Goal: Information Seeking & Learning: Learn about a topic

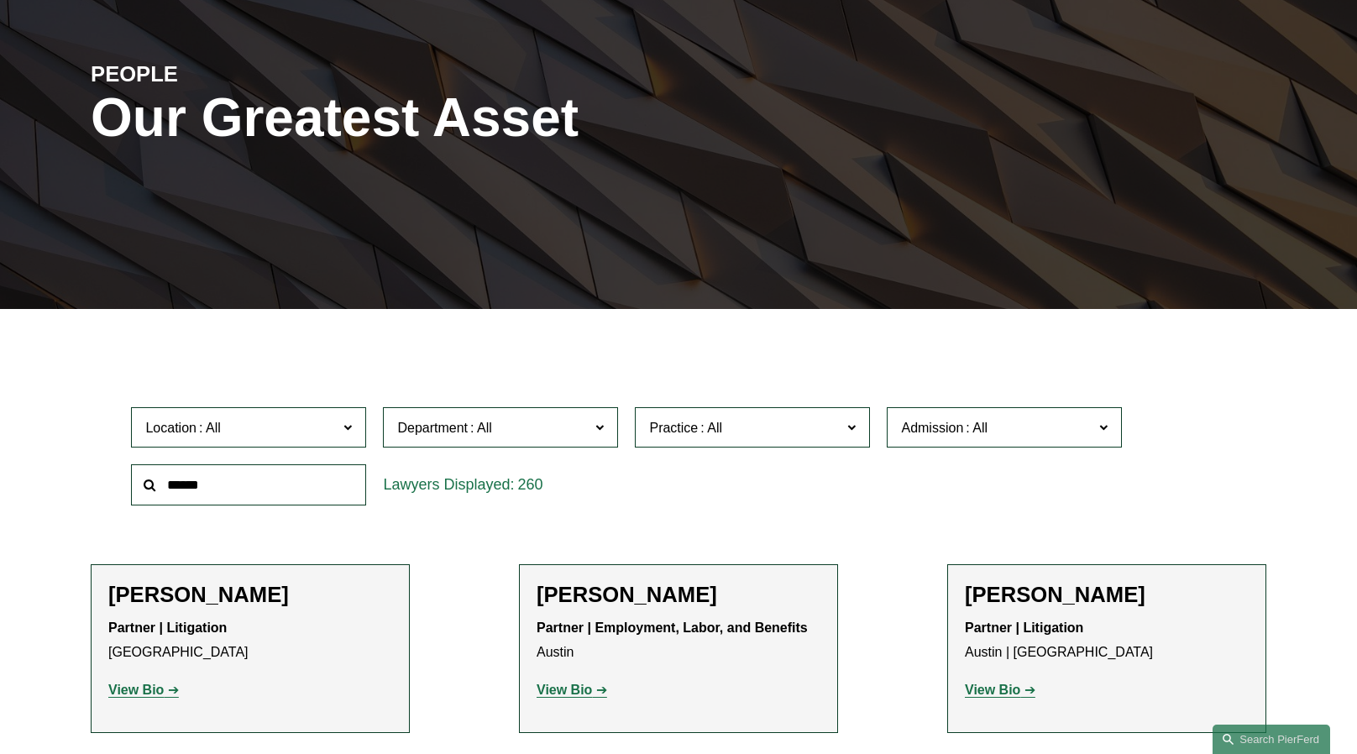
scroll to position [223, 0]
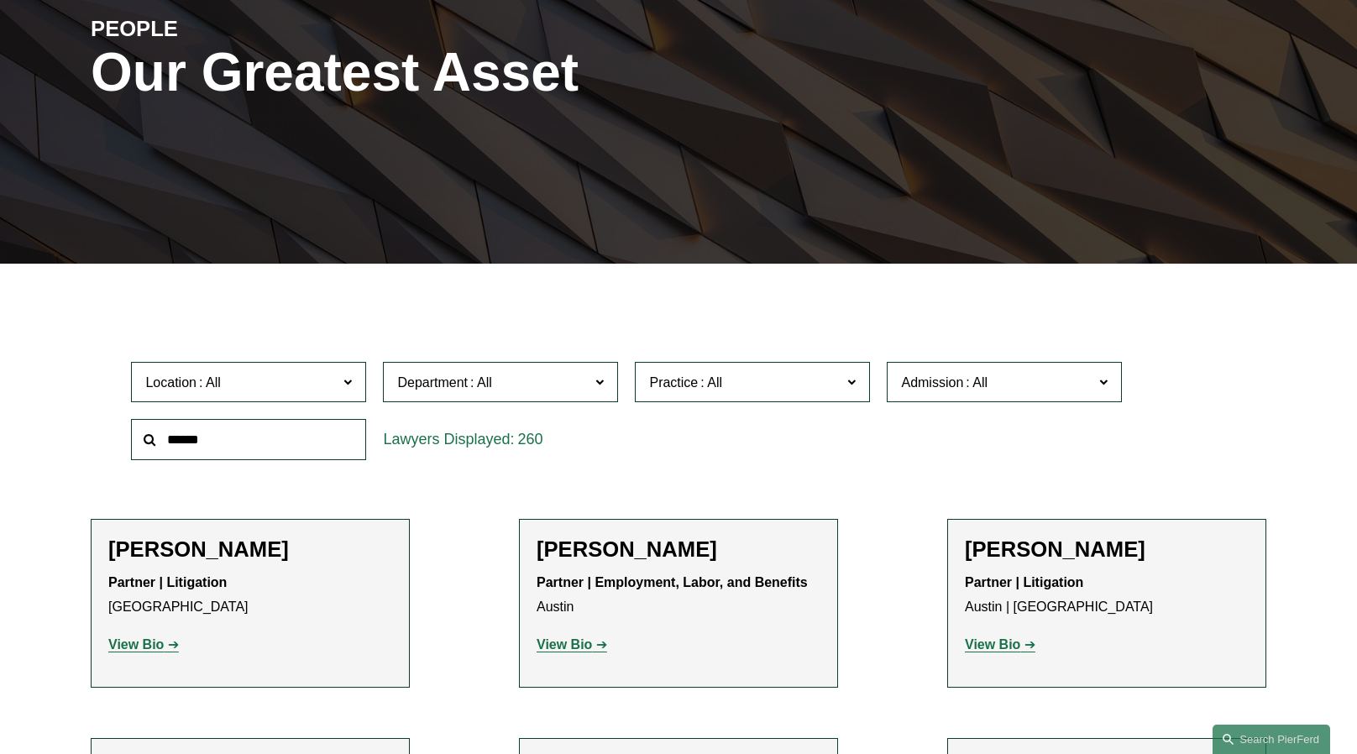
click at [1000, 391] on span "Admission" at bounding box center [997, 382] width 192 height 23
click at [507, 387] on span "Department" at bounding box center [493, 382] width 192 height 23
click at [338, 388] on span "Location" at bounding box center [241, 382] width 192 height 23
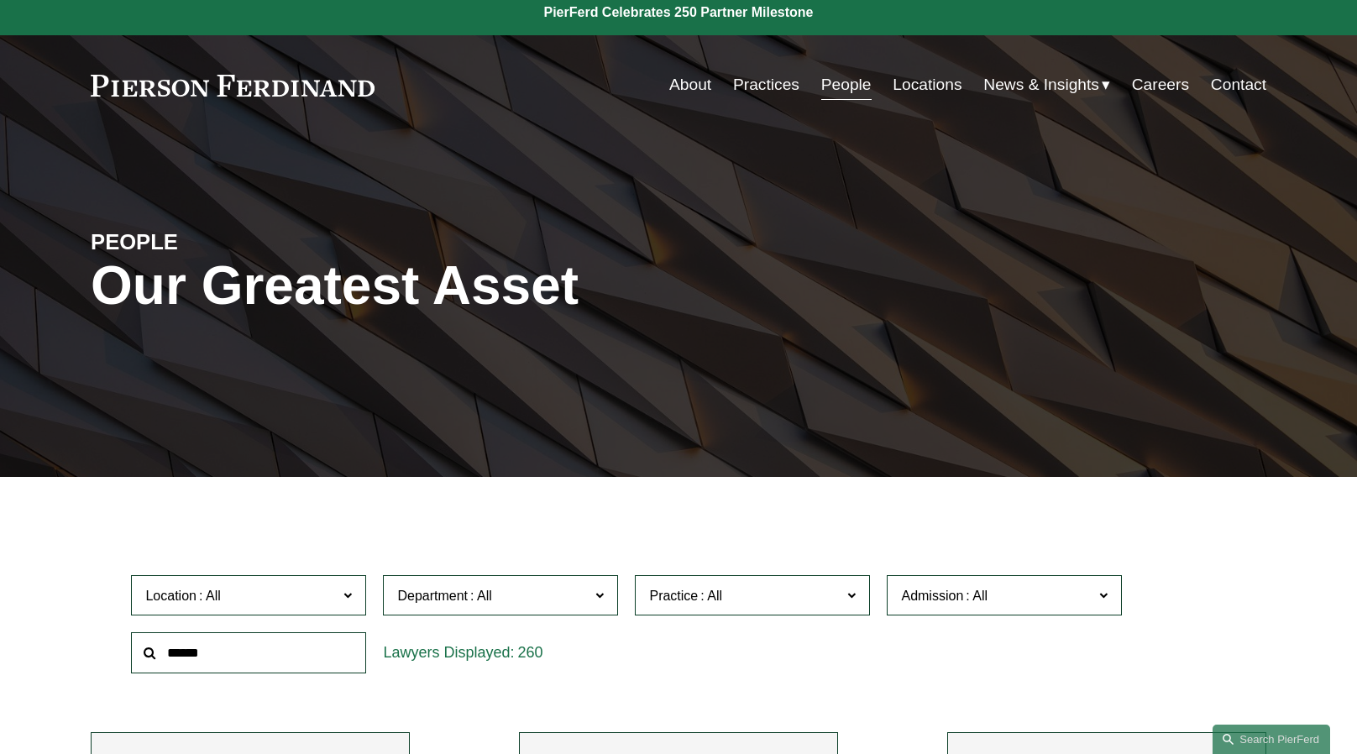
scroll to position [0, 0]
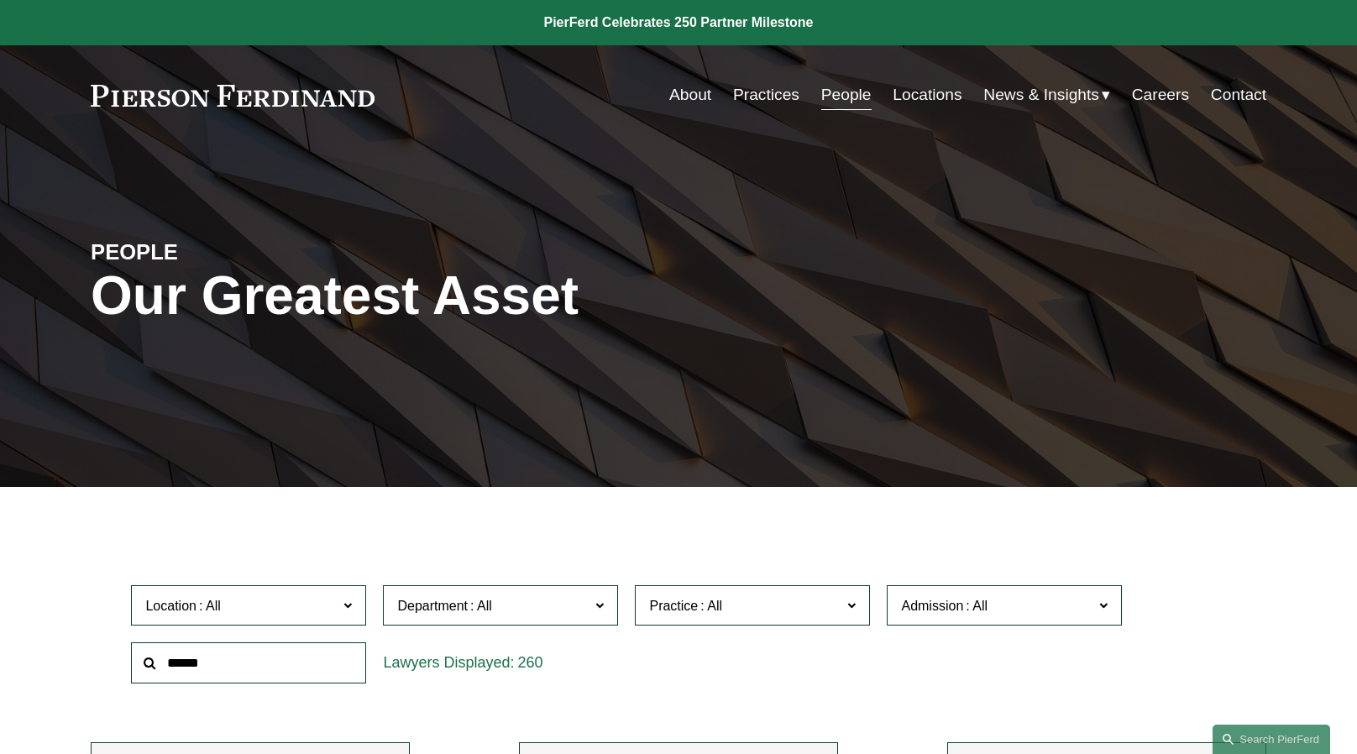
click at [213, 103] on link at bounding box center [233, 96] width 284 height 22
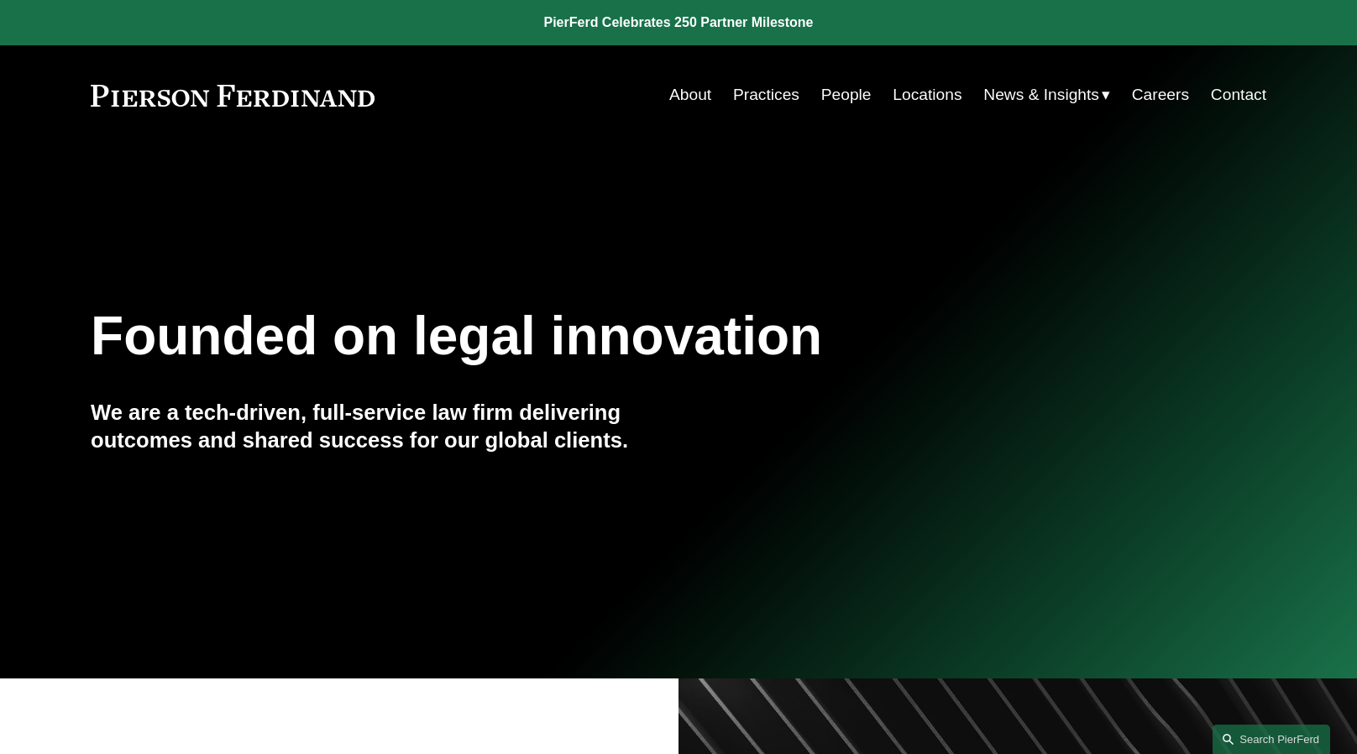
click at [763, 21] on link at bounding box center [678, 22] width 1357 height 45
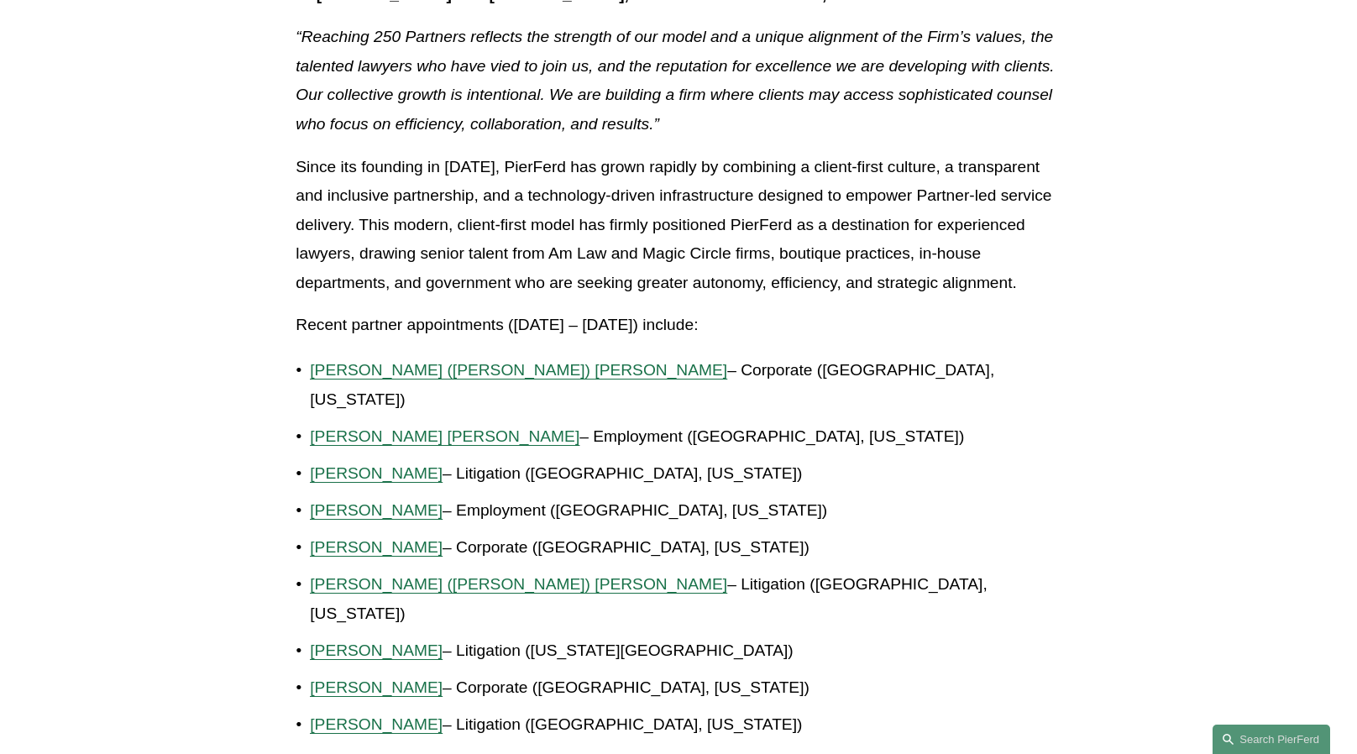
scroll to position [1008, 0]
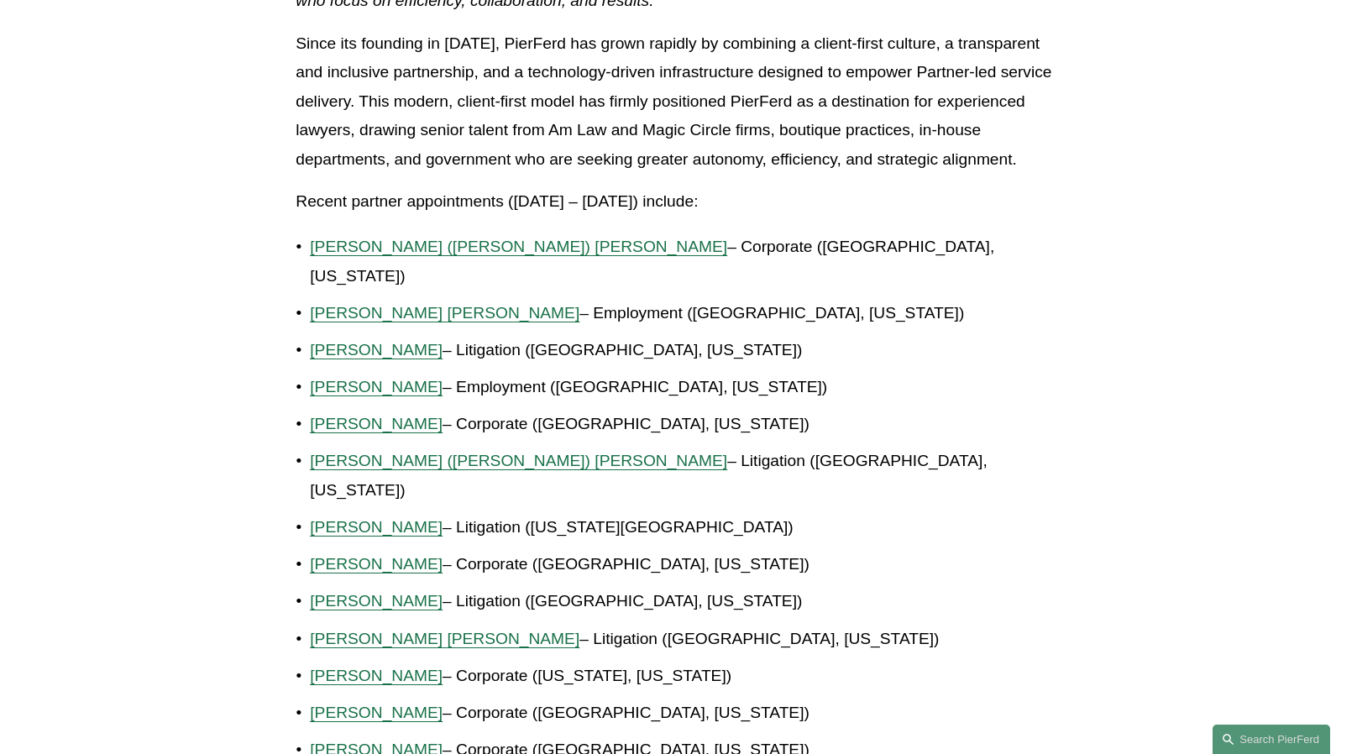
click at [449, 316] on span "[PERSON_NAME] [PERSON_NAME]" at bounding box center [445, 313] width 270 height 18
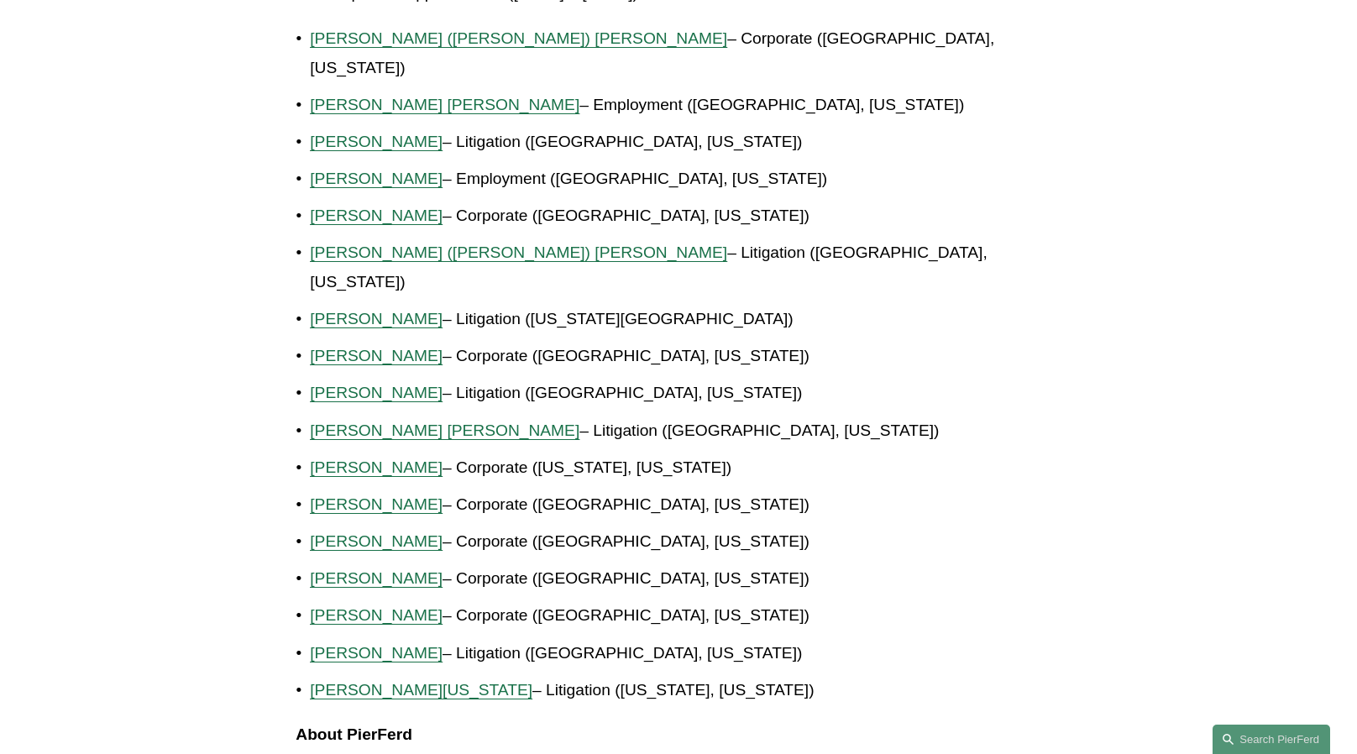
scroll to position [1260, 0]
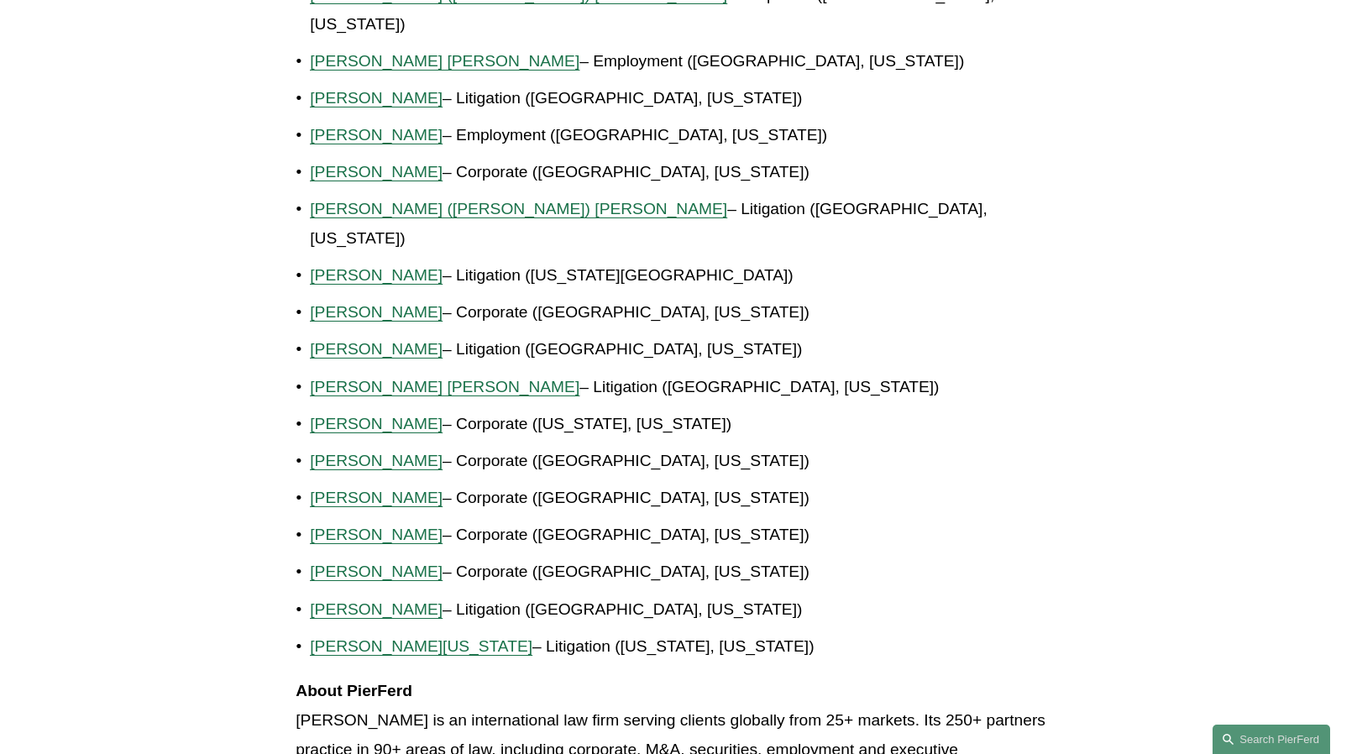
click at [380, 415] on span "[PERSON_NAME]" at bounding box center [376, 424] width 133 height 18
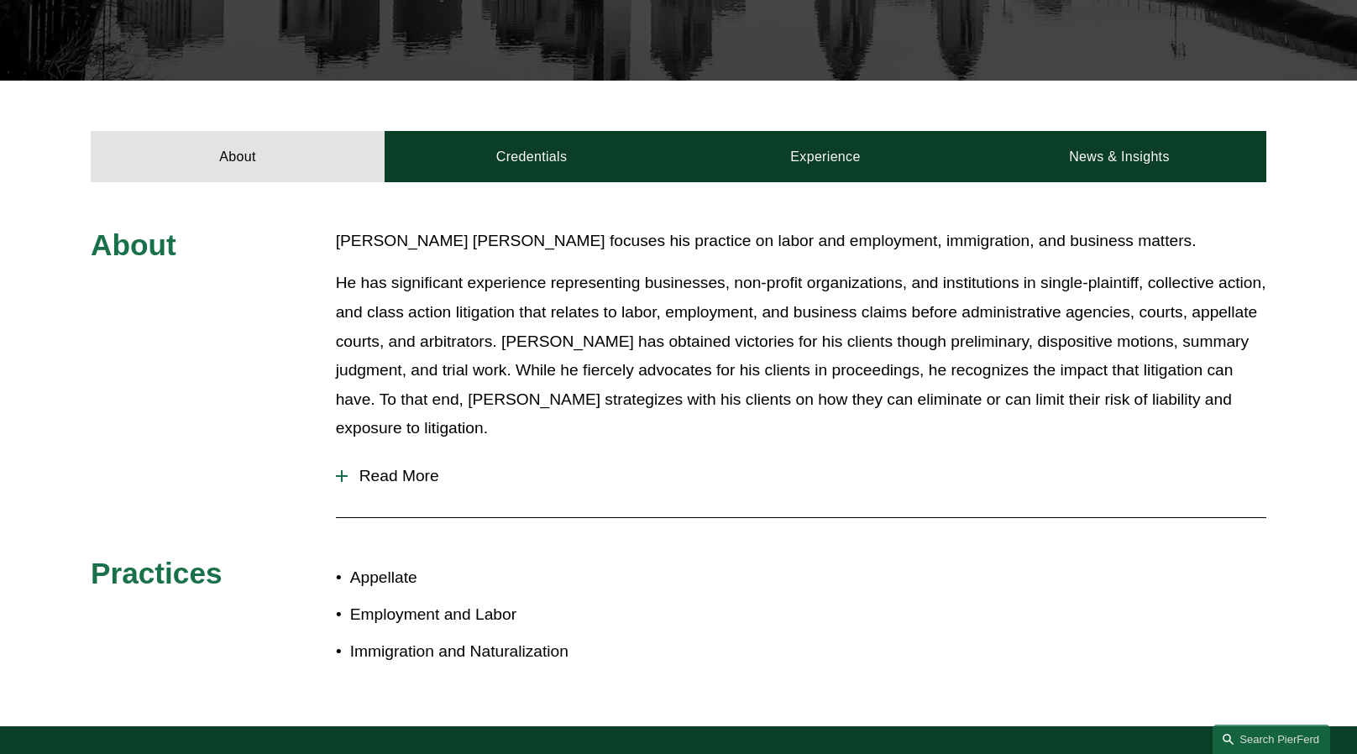
scroll to position [559, 0]
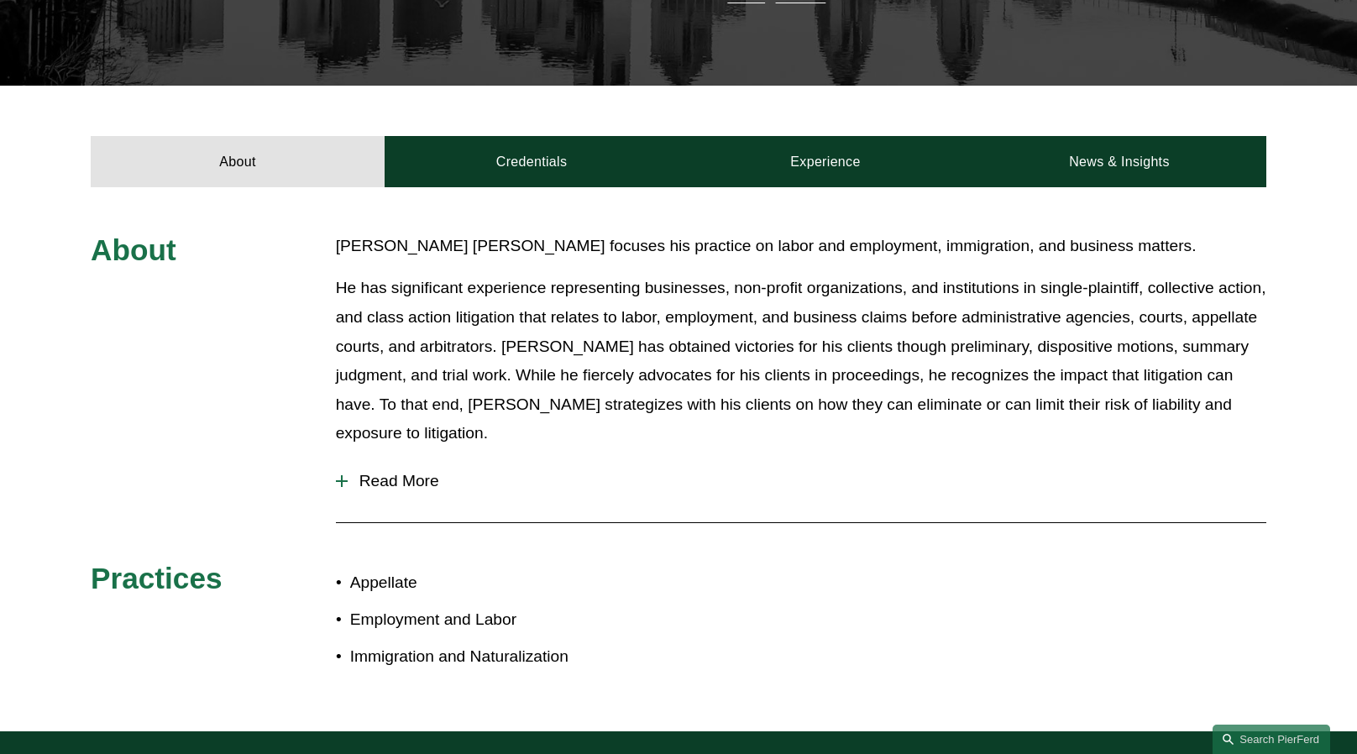
click at [386, 472] on span "Read More" at bounding box center [807, 481] width 919 height 18
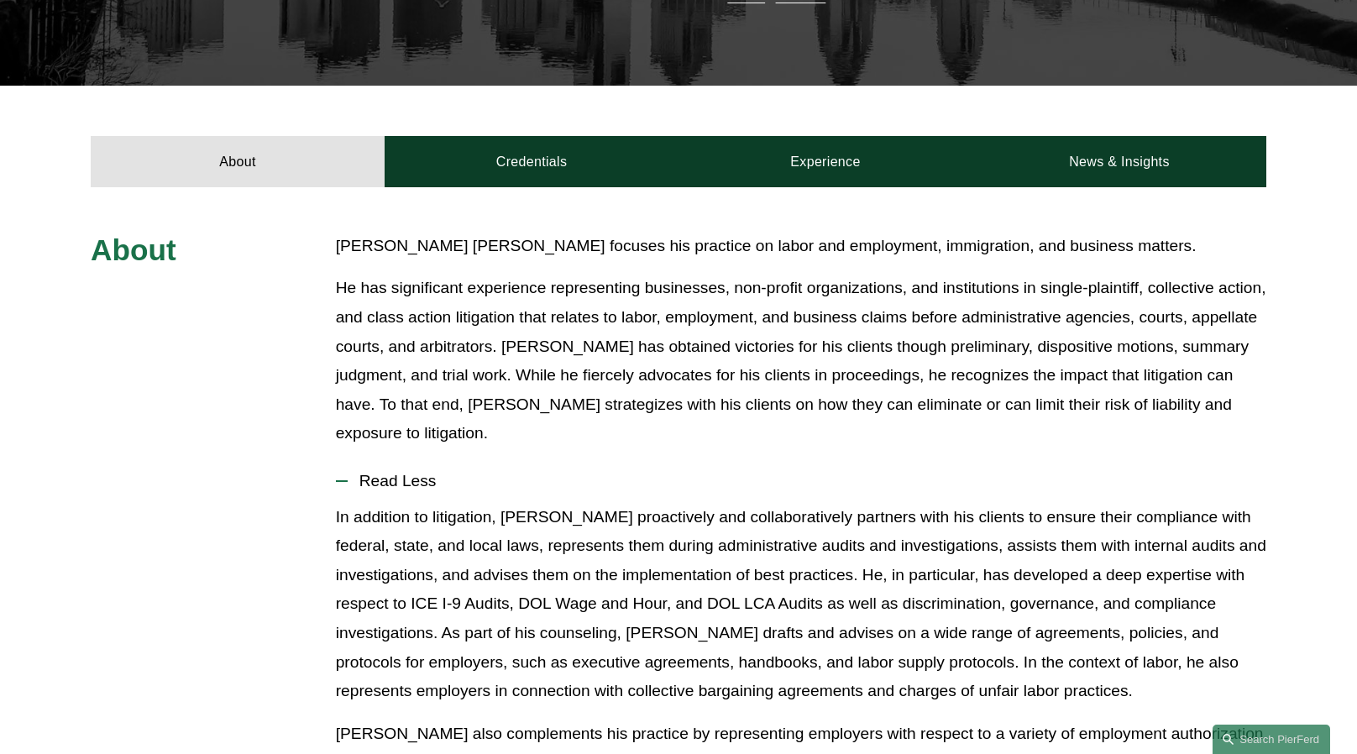
click at [379, 472] on span "Read Less" at bounding box center [807, 481] width 919 height 18
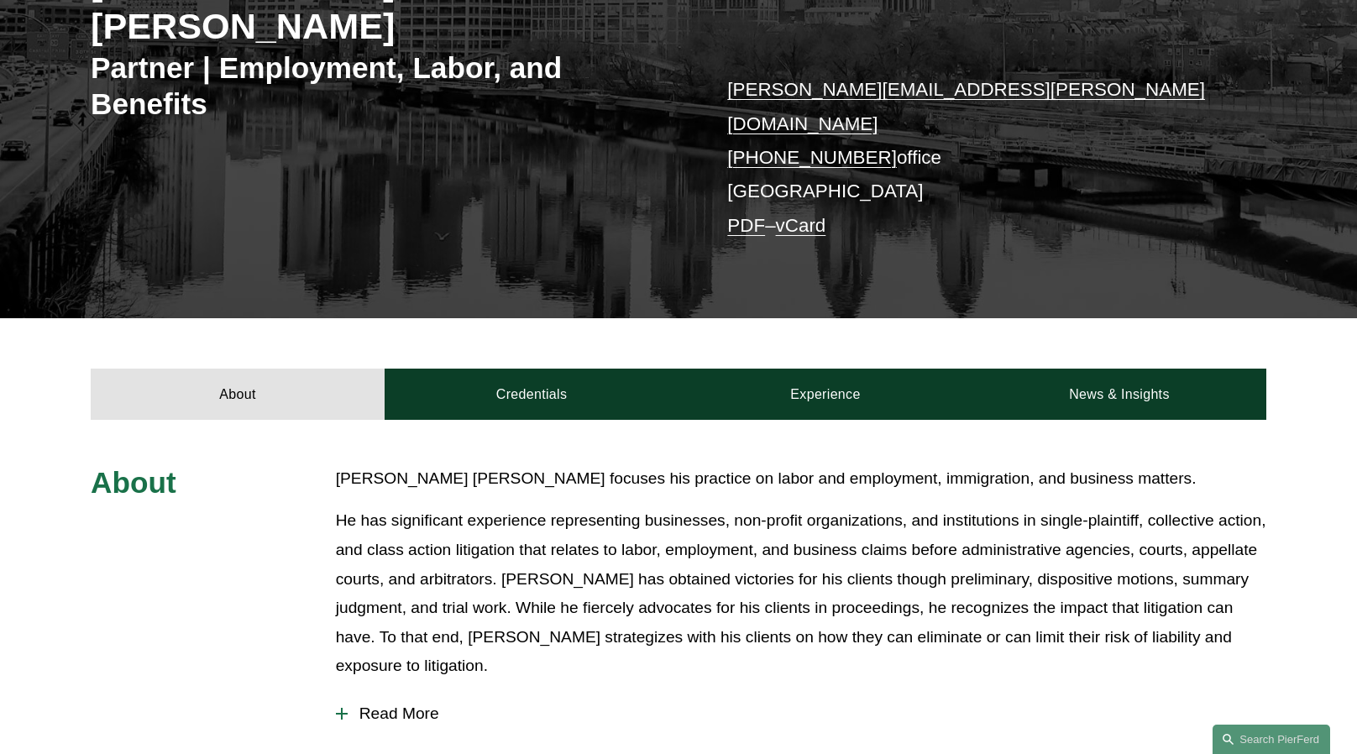
scroll to position [280, 0]
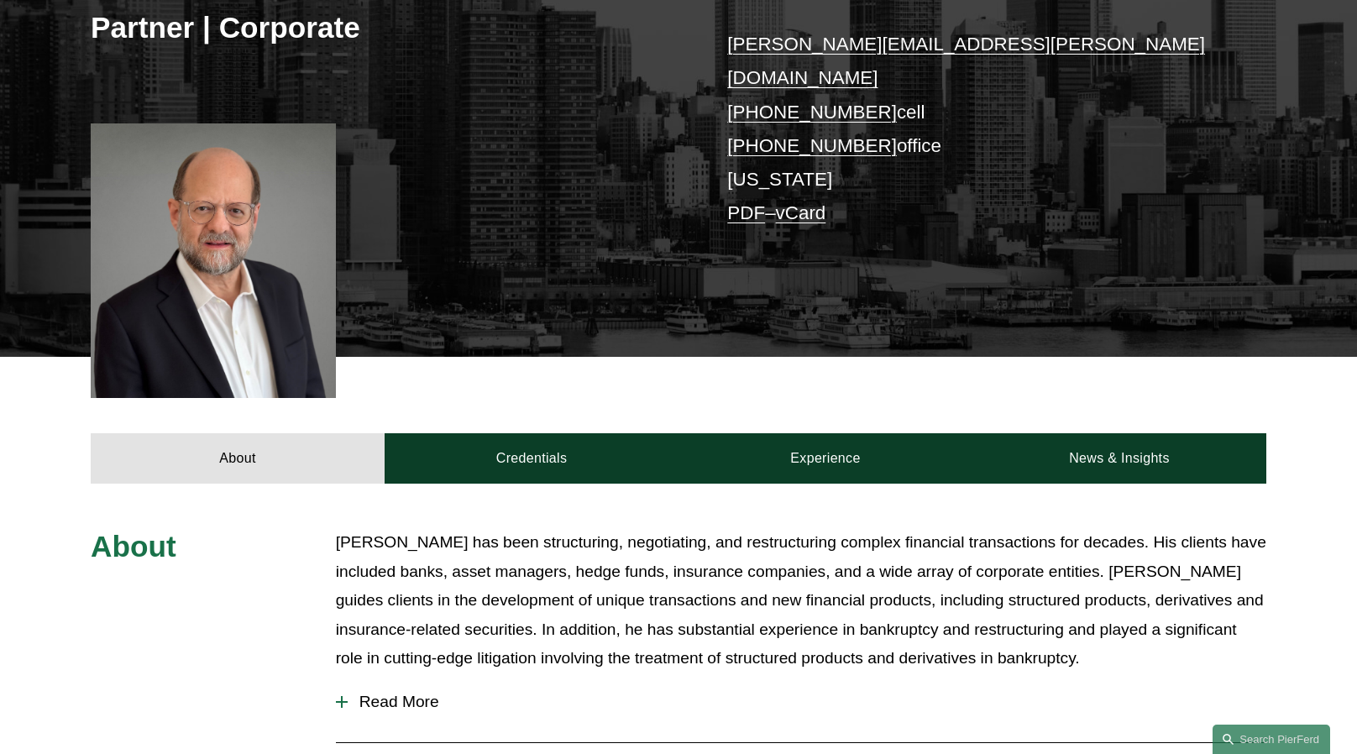
scroll to position [336, 0]
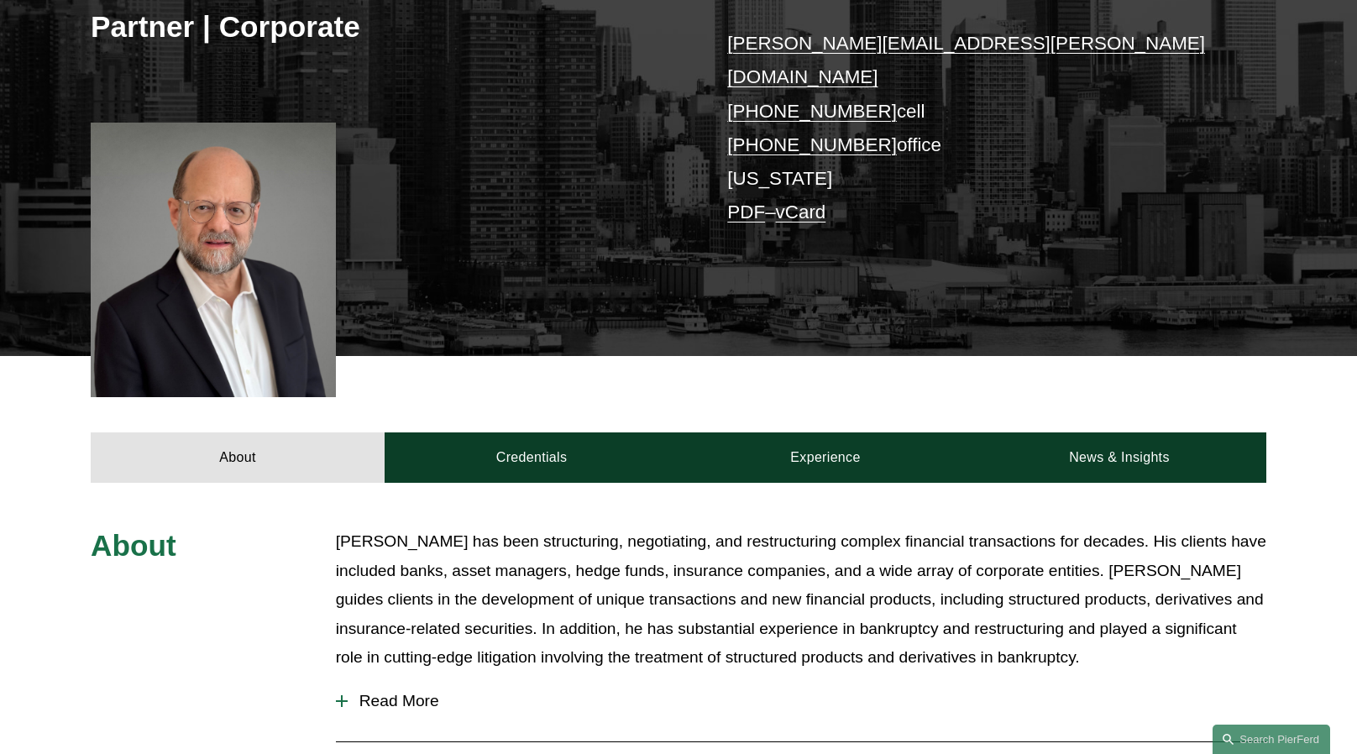
click at [245, 220] on div at bounding box center [213, 260] width 245 height 275
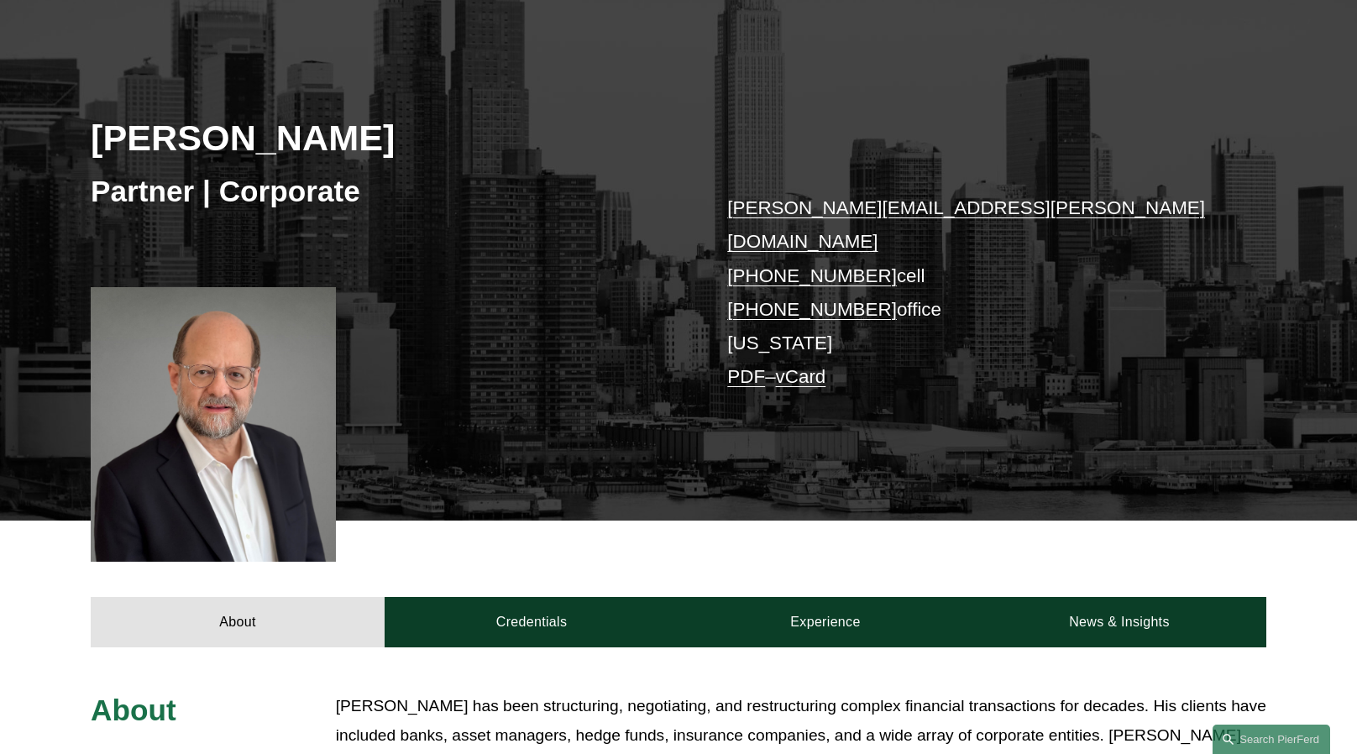
scroll to position [165, 0]
